Goal: Navigation & Orientation: Find specific page/section

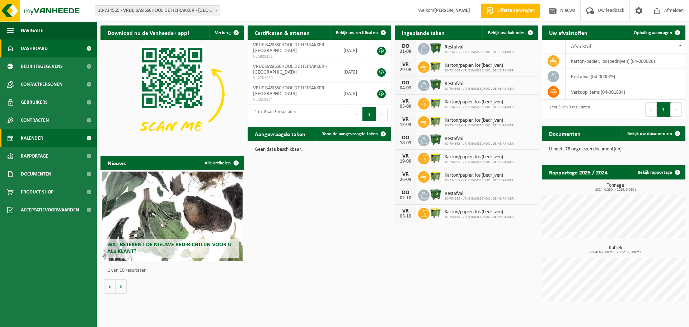
click at [87, 139] on span at bounding box center [89, 138] width 16 height 18
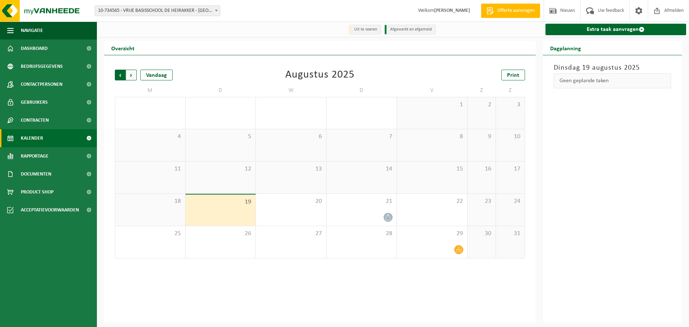
click at [131, 74] on span "Volgende" at bounding box center [131, 75] width 11 height 11
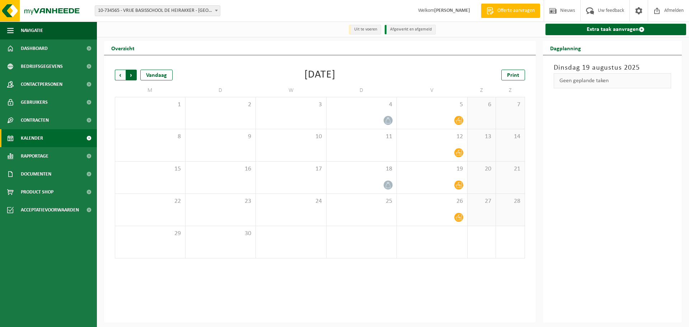
click at [120, 74] on span "Vorige" at bounding box center [120, 75] width 11 height 11
